Goal: Task Accomplishment & Management: Manage account settings

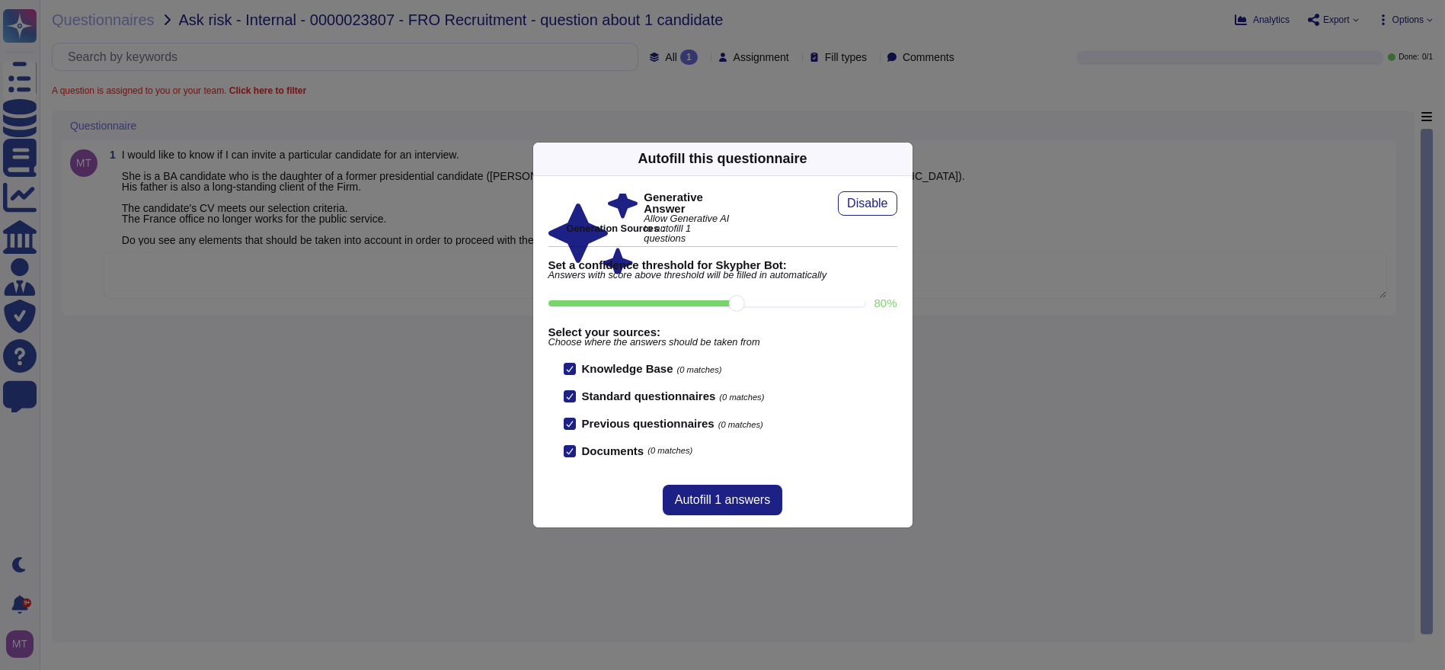
click at [904, 158] on icon at bounding box center [904, 158] width 0 height 0
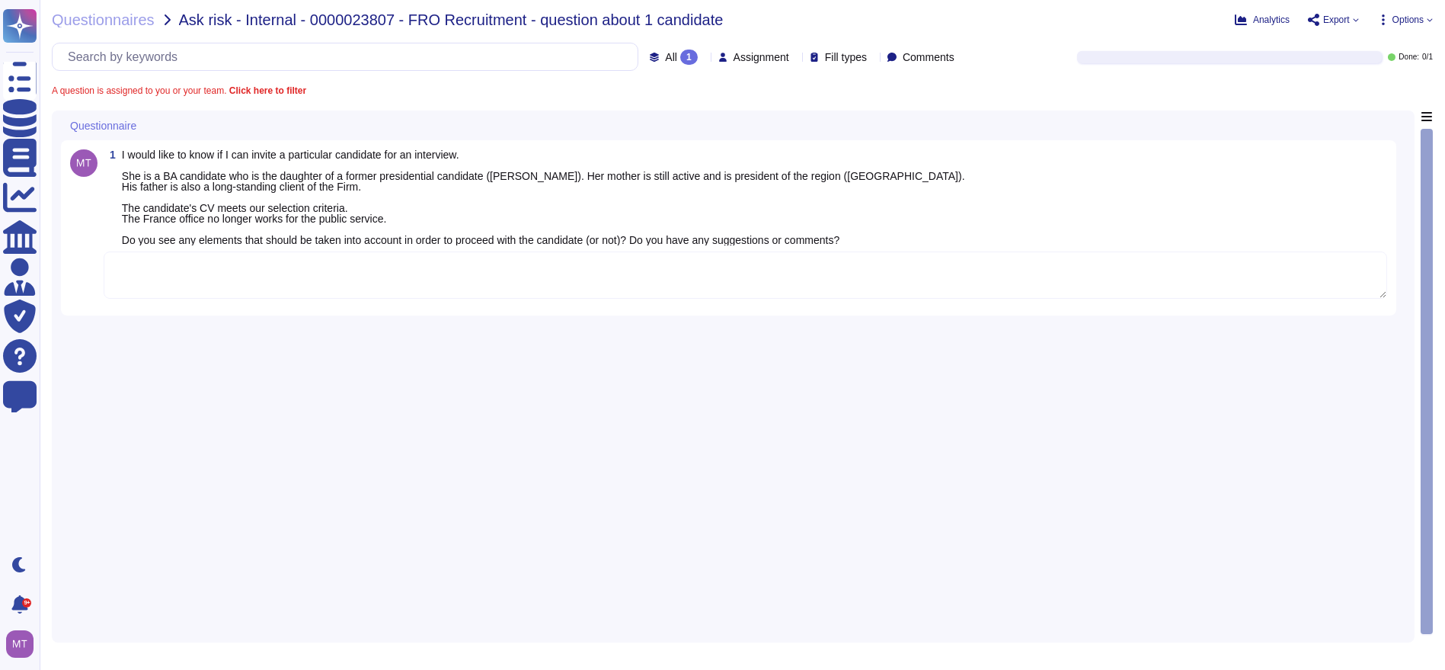
click at [374, 282] on textarea at bounding box center [746, 274] width 1284 height 47
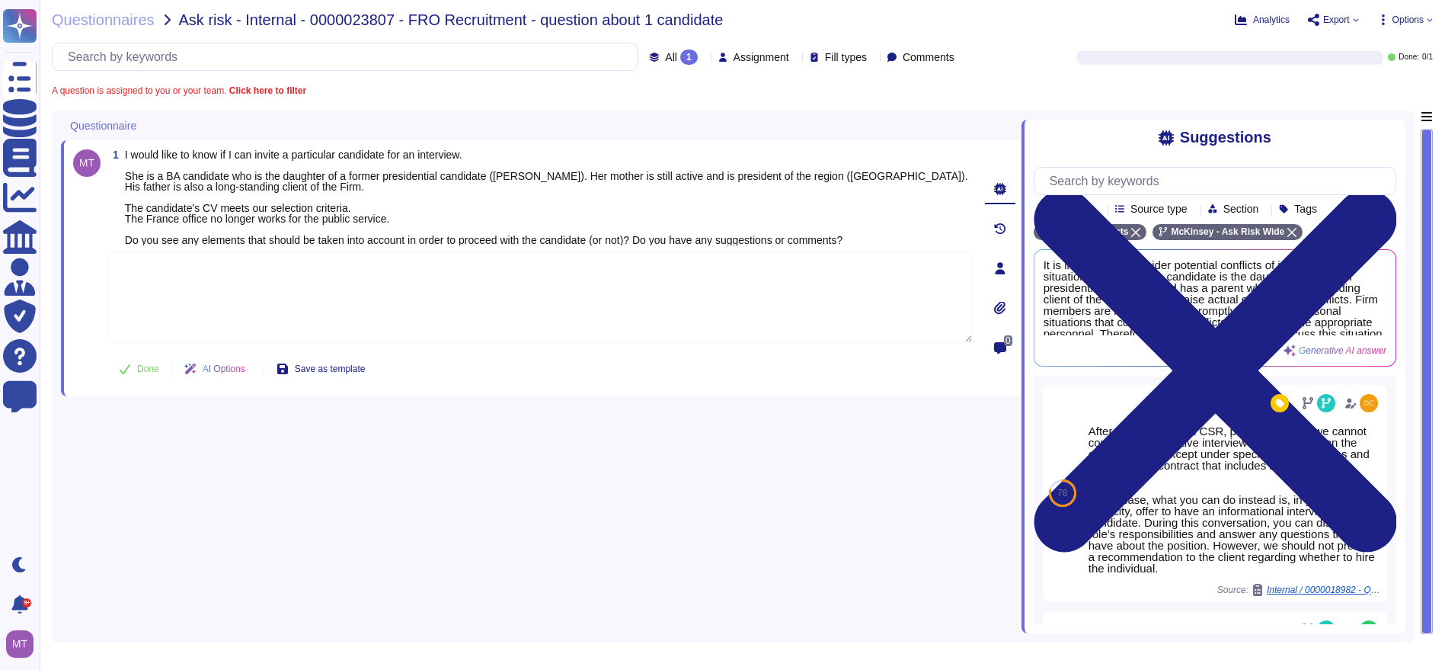
paste textarea "For your awareness, we are sharing with you the Firm's Recruiting and Hiring Po…"
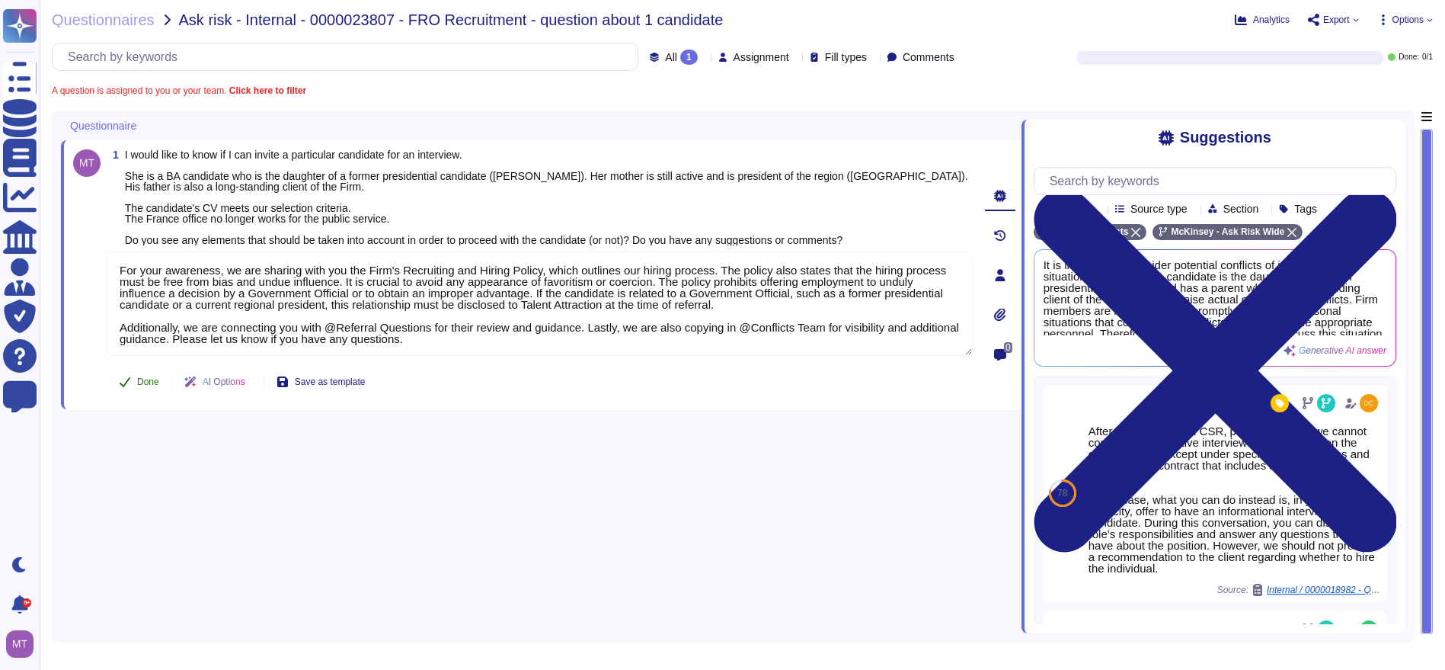
type textarea "For your awareness, we are sharing with you the Firm's Recruiting and Hiring Po…"
click at [137, 380] on button "Done" at bounding box center [139, 381] width 65 height 30
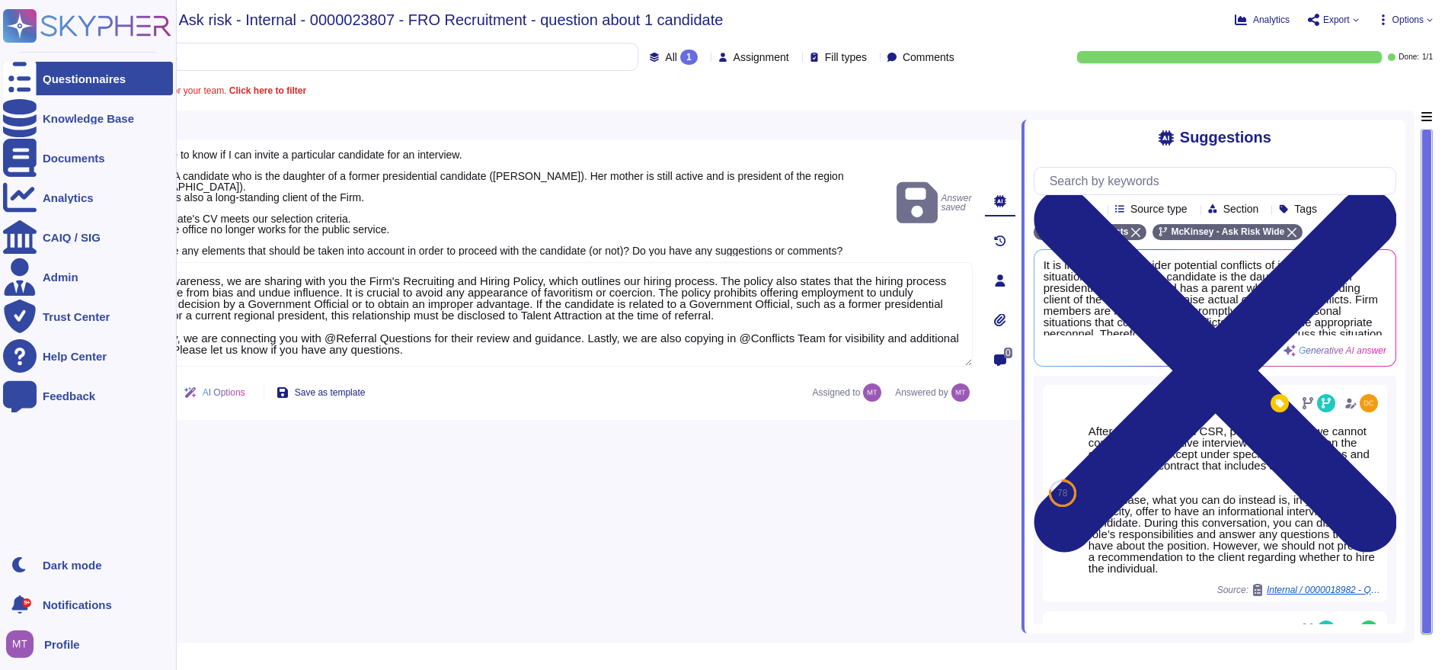
click at [36, 85] on div at bounding box center [20, 79] width 34 height 34
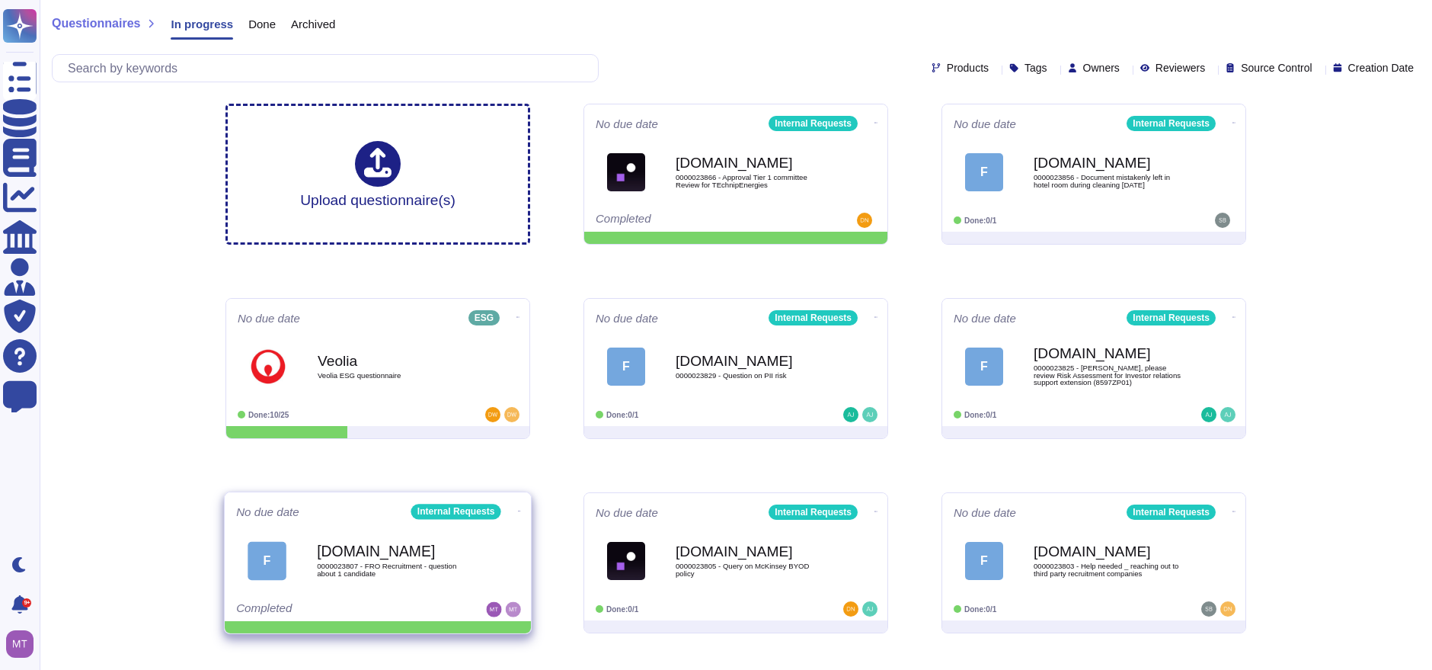
click at [518, 510] on icon at bounding box center [519, 511] width 3 height 4
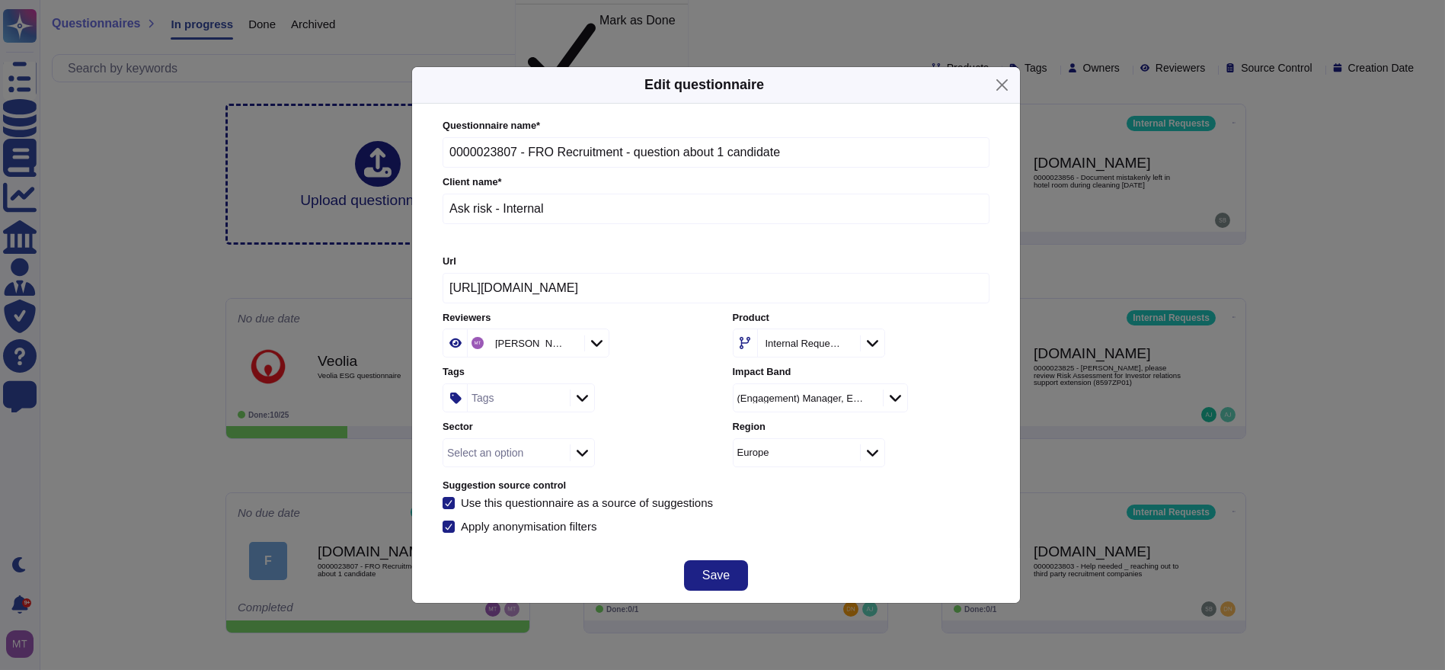
click at [503, 397] on div "Tags" at bounding box center [517, 397] width 98 height 27
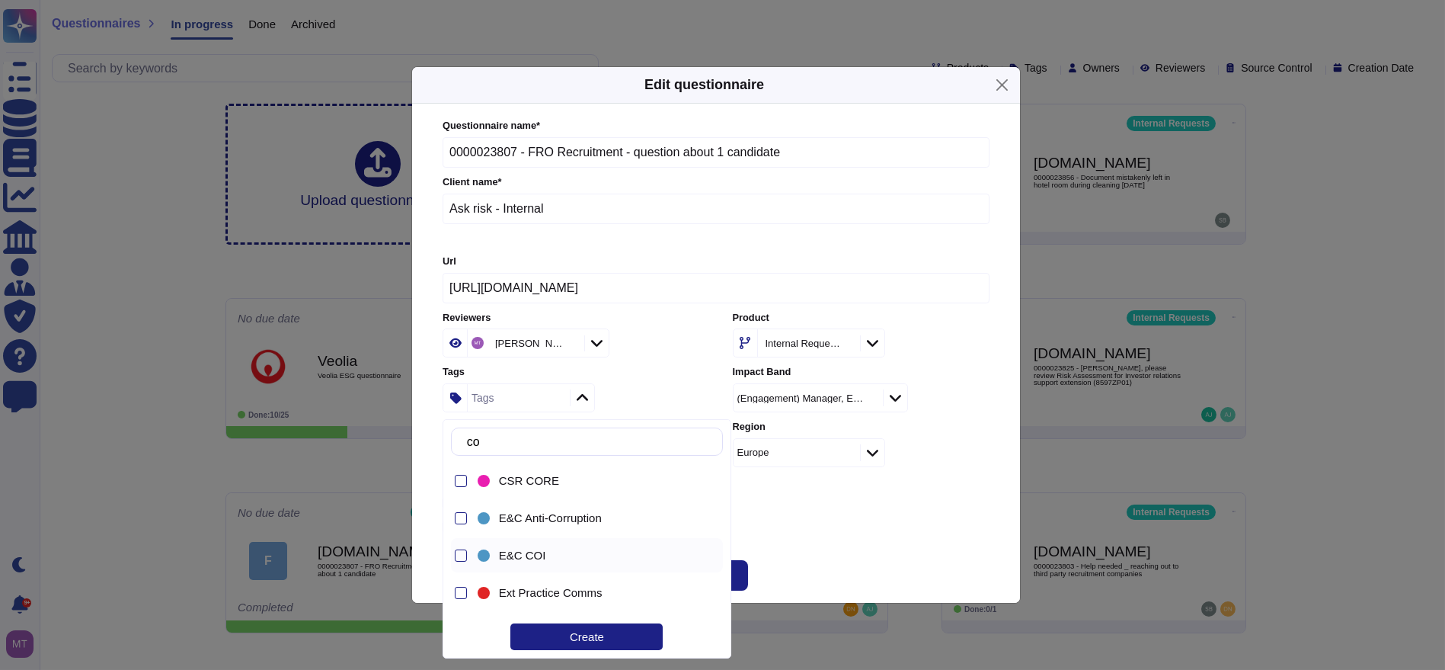
click at [516, 554] on span "E&C COI" at bounding box center [522, 556] width 47 height 14
click at [552, 446] on input "co" at bounding box center [590, 441] width 263 height 27
drag, startPoint x: 538, startPoint y: 445, endPoint x: 474, endPoint y: 445, distance: 64.0
click at [474, 445] on input "co" at bounding box center [590, 441] width 263 height 27
type input "c"
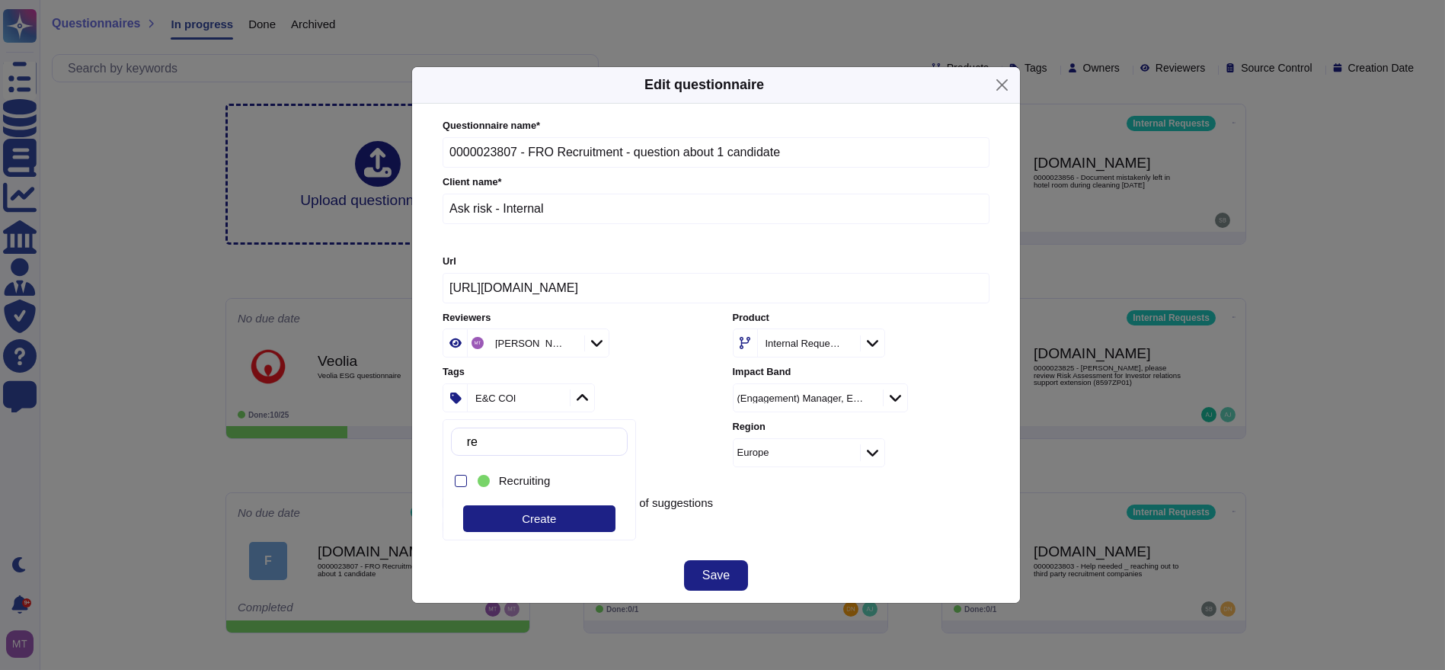
type input "rec"
click at [536, 474] on span "Recruiting" at bounding box center [525, 481] width 52 height 14
click at [717, 572] on span "Save" at bounding box center [715, 575] width 27 height 12
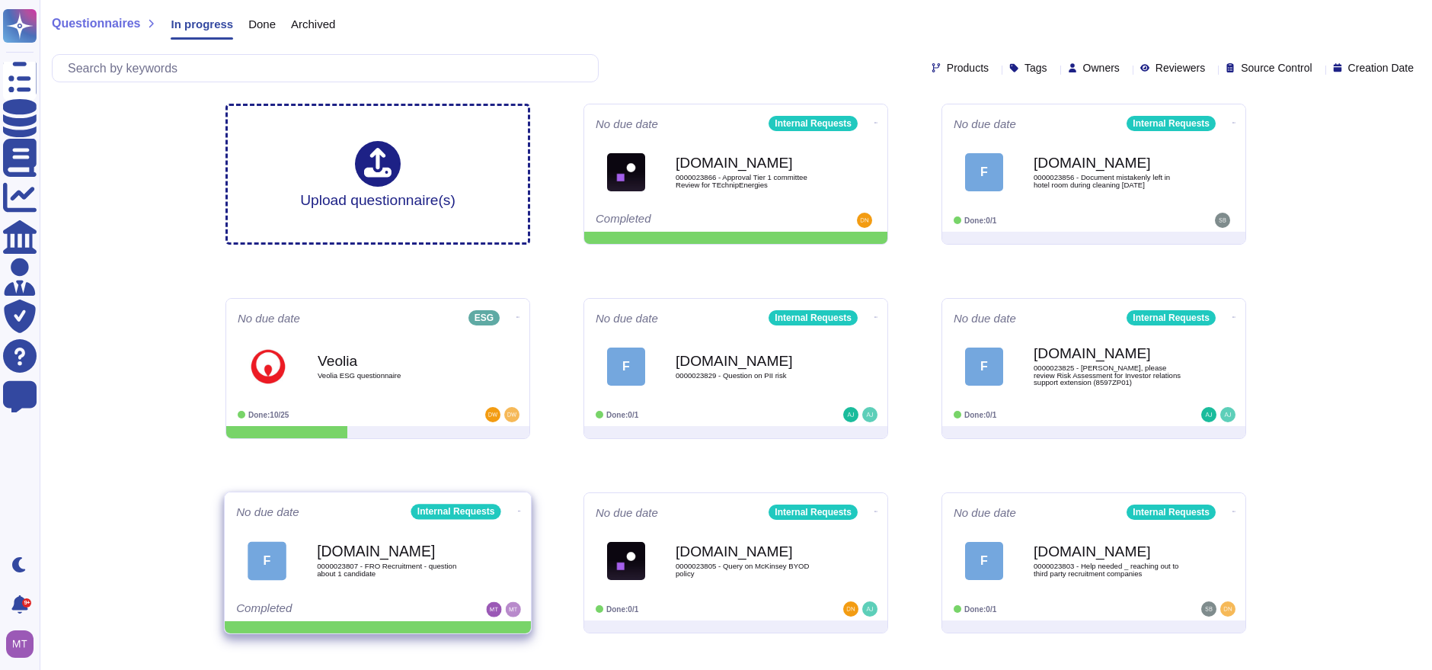
click at [517, 501] on span at bounding box center [520, 509] width 6 height 16
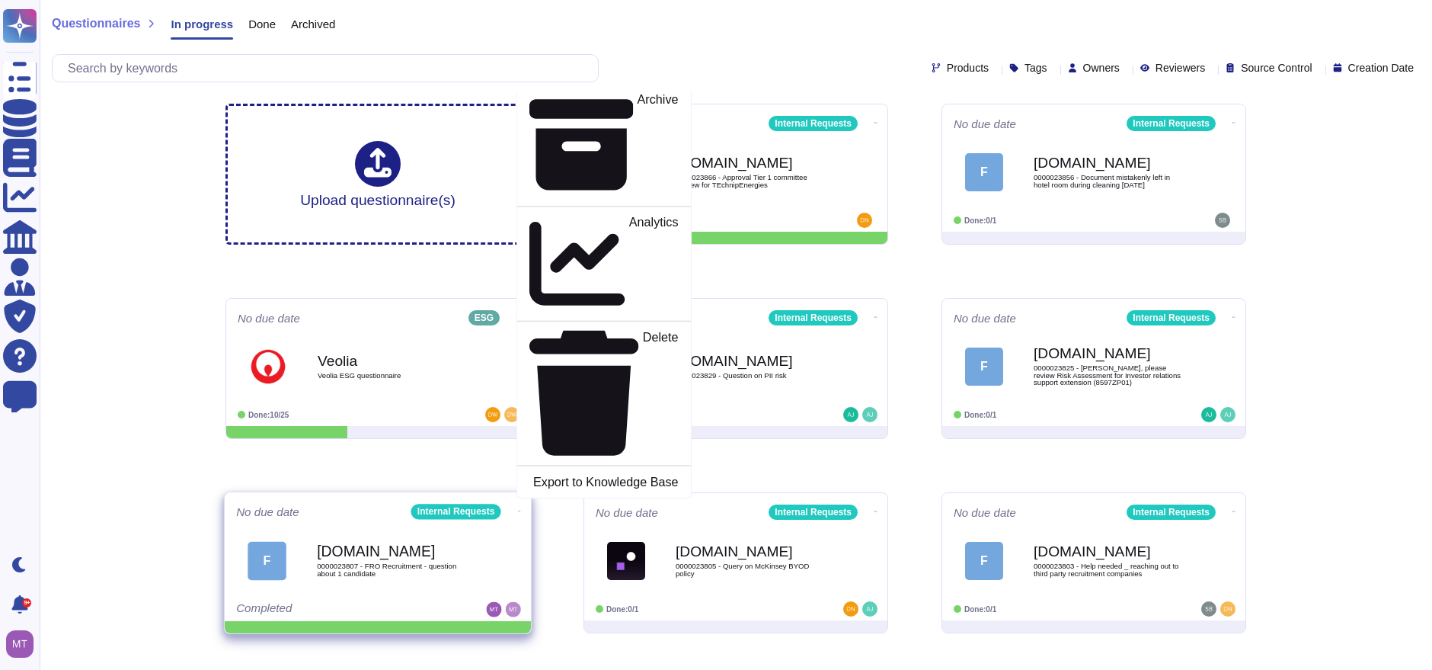
click at [602, 87] on p "Mark as Done" at bounding box center [640, 48] width 77 height 78
